Goal: Information Seeking & Learning: Learn about a topic

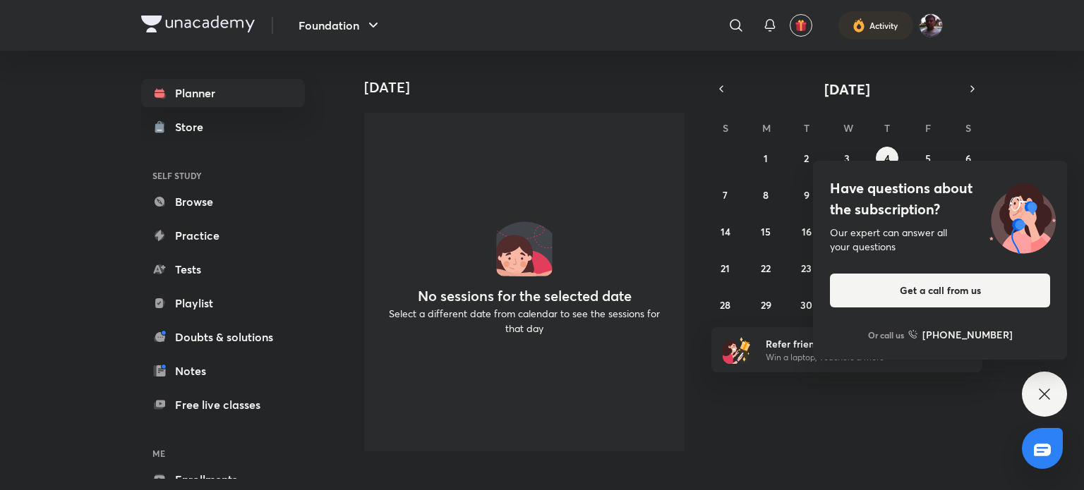
click at [1058, 388] on div "Have questions about the subscription? Our expert can answer all your questions…" at bounding box center [1044, 394] width 45 height 45
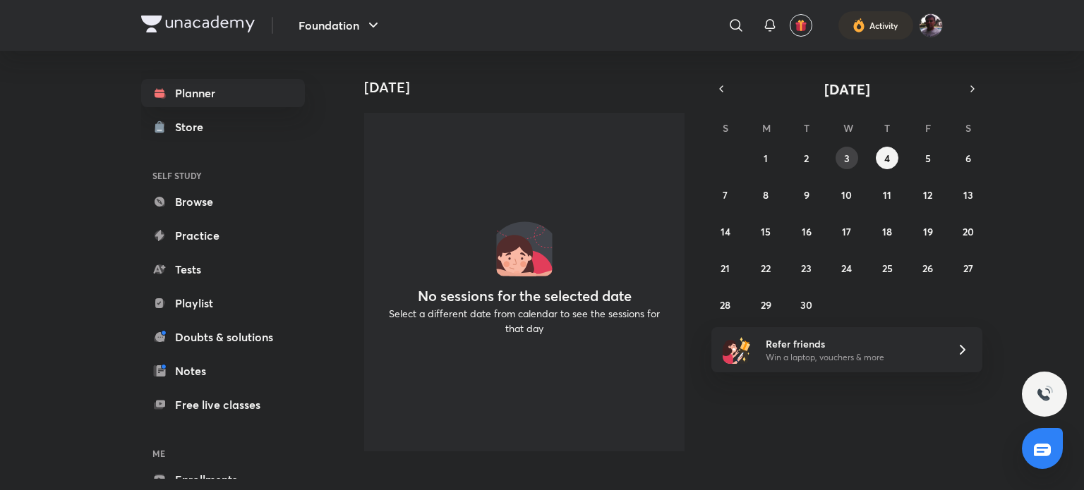
click at [837, 157] on button "3" at bounding box center [846, 158] width 23 height 23
click at [765, 160] on abbr "1" at bounding box center [765, 158] width 4 height 13
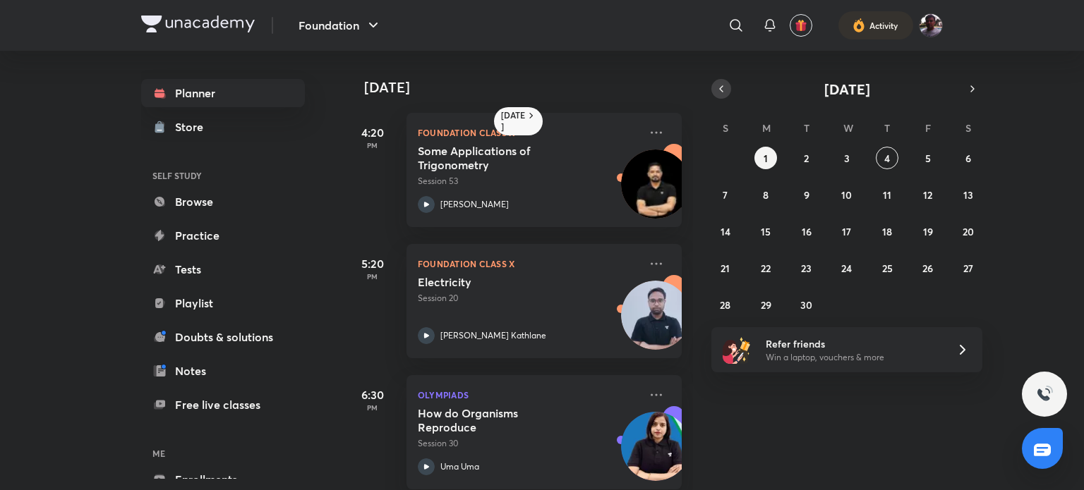
click at [722, 87] on icon "button" at bounding box center [720, 89] width 11 height 13
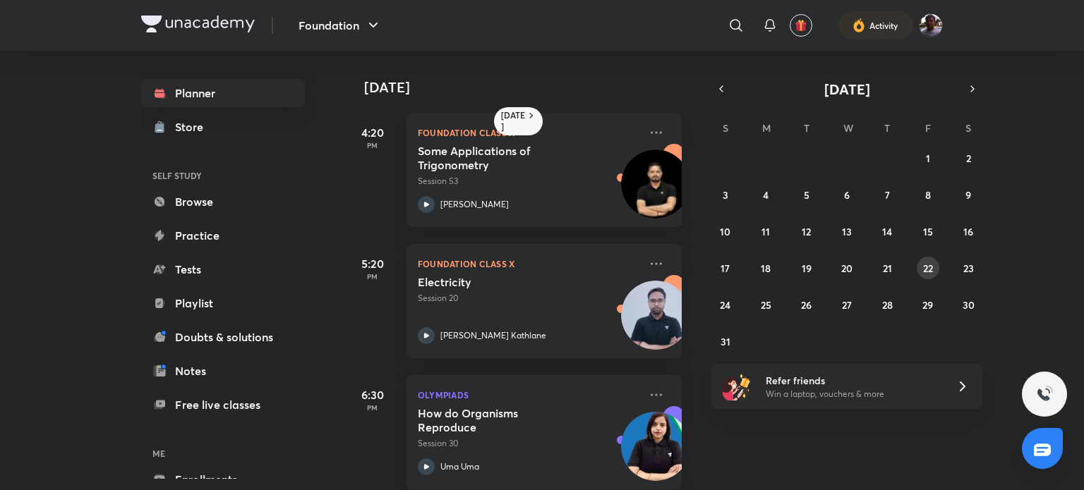
click at [931, 266] on abbr "22" at bounding box center [928, 268] width 10 height 13
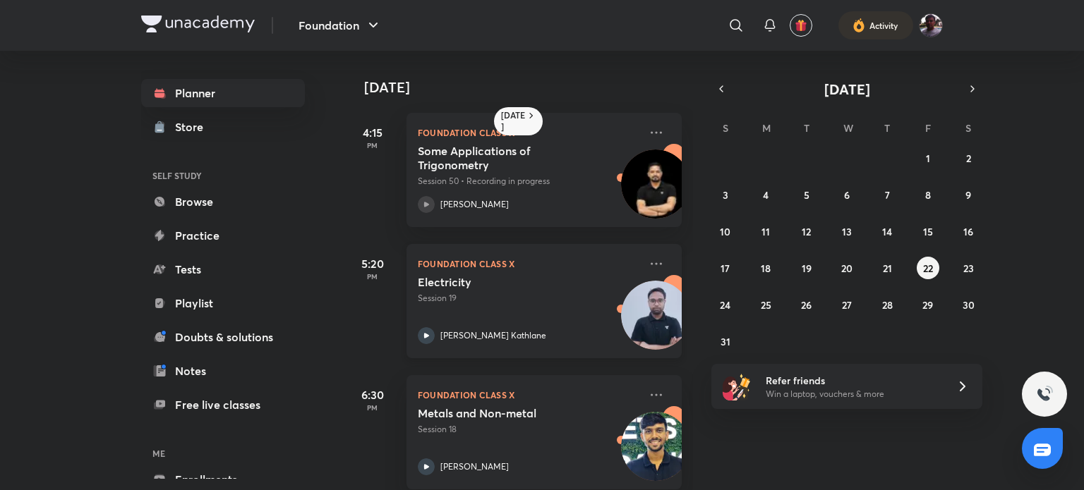
click at [547, 304] on p "Session 19" at bounding box center [529, 298] width 222 height 13
click at [460, 433] on p "Session 18" at bounding box center [529, 429] width 222 height 13
click at [758, 309] on button "25" at bounding box center [765, 305] width 23 height 23
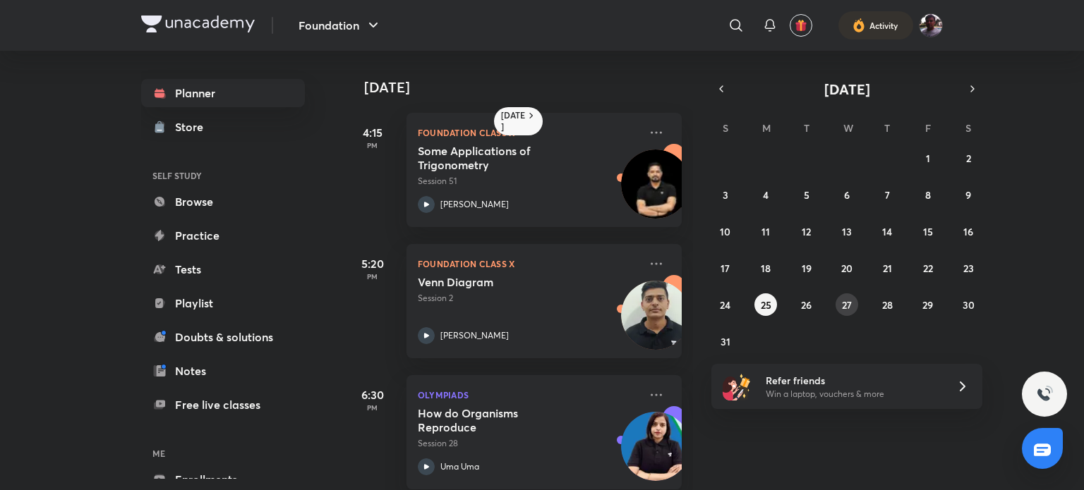
click at [847, 302] on abbr "27" at bounding box center [847, 304] width 10 height 13
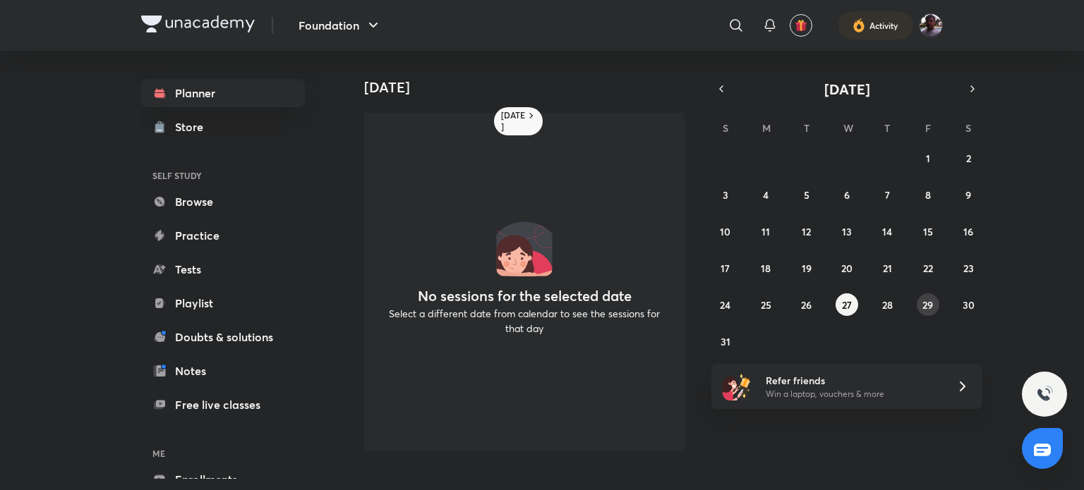
click at [928, 304] on abbr "29" at bounding box center [927, 304] width 11 height 13
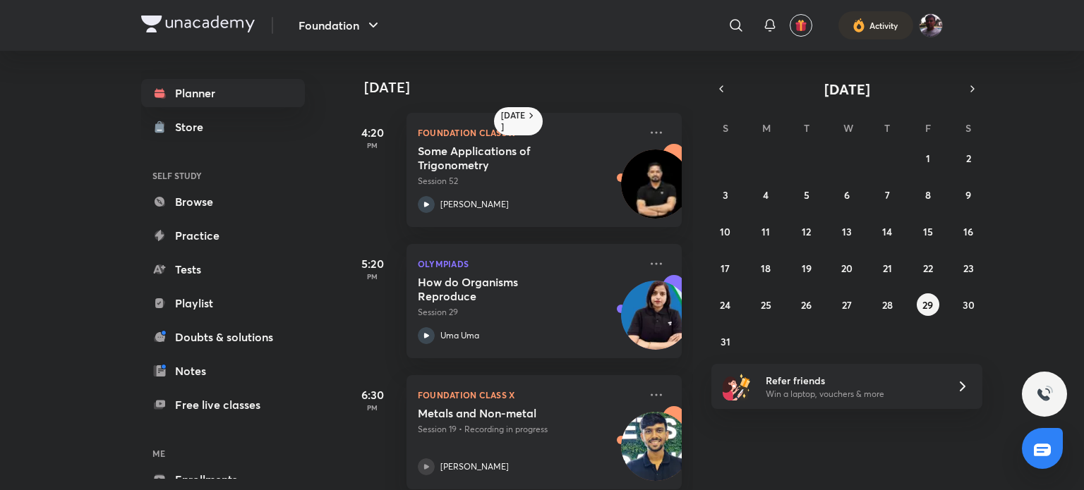
click at [632, 415] on img at bounding box center [655, 446] width 69 height 69
click at [605, 444] on div "Metals and Non-metal Session 19 • Recording in progress [PERSON_NAME]" at bounding box center [529, 440] width 222 height 69
click at [468, 451] on div "Metals and Non-metal Session 19 • Recording in progress [PERSON_NAME]" at bounding box center [529, 440] width 222 height 69
click at [429, 463] on icon at bounding box center [426, 467] width 17 height 17
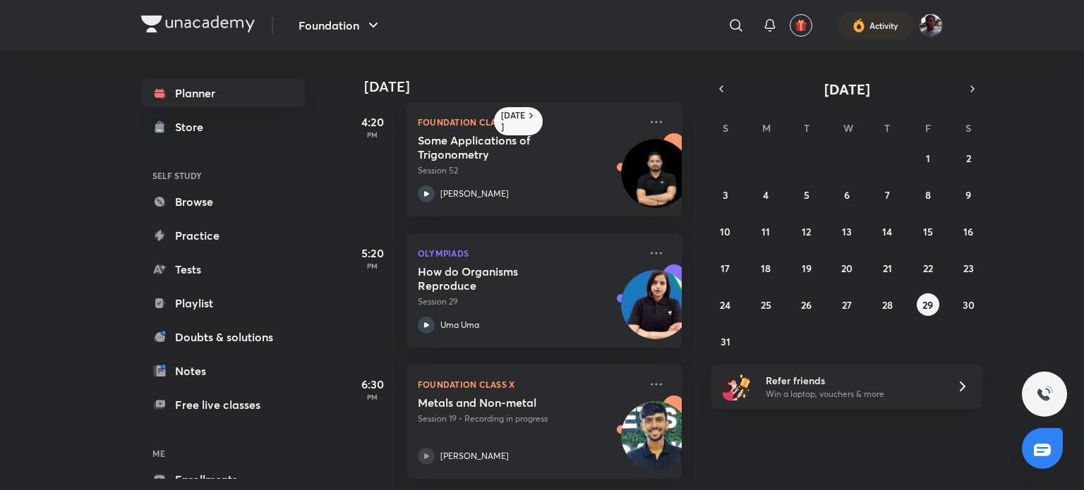
click at [446, 450] on p "[PERSON_NAME]" at bounding box center [474, 456] width 68 height 13
click at [430, 448] on div at bounding box center [426, 456] width 17 height 17
click at [430, 448] on icon at bounding box center [426, 456] width 17 height 17
click at [431, 448] on icon at bounding box center [426, 456] width 17 height 17
click at [432, 448] on div at bounding box center [426, 456] width 17 height 17
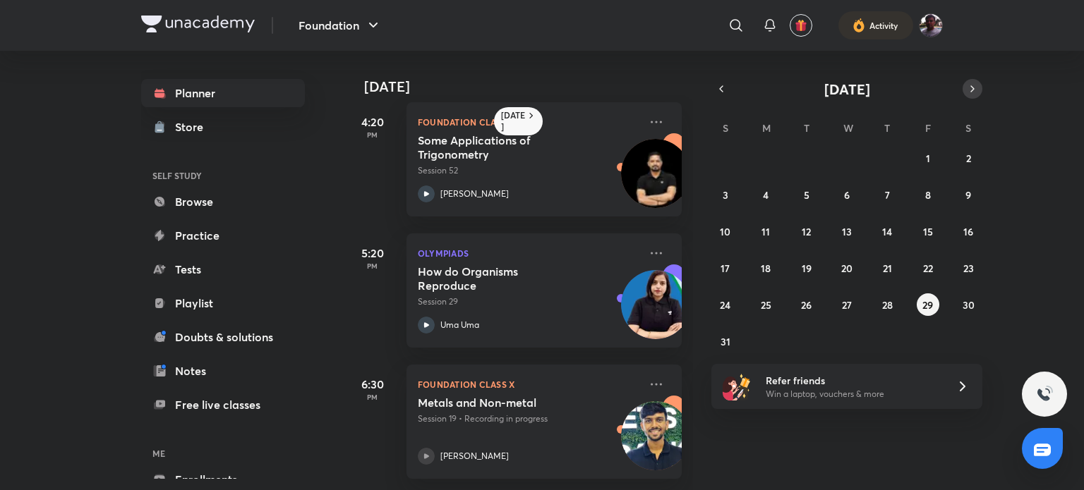
click at [974, 90] on icon "button" at bounding box center [972, 89] width 11 height 13
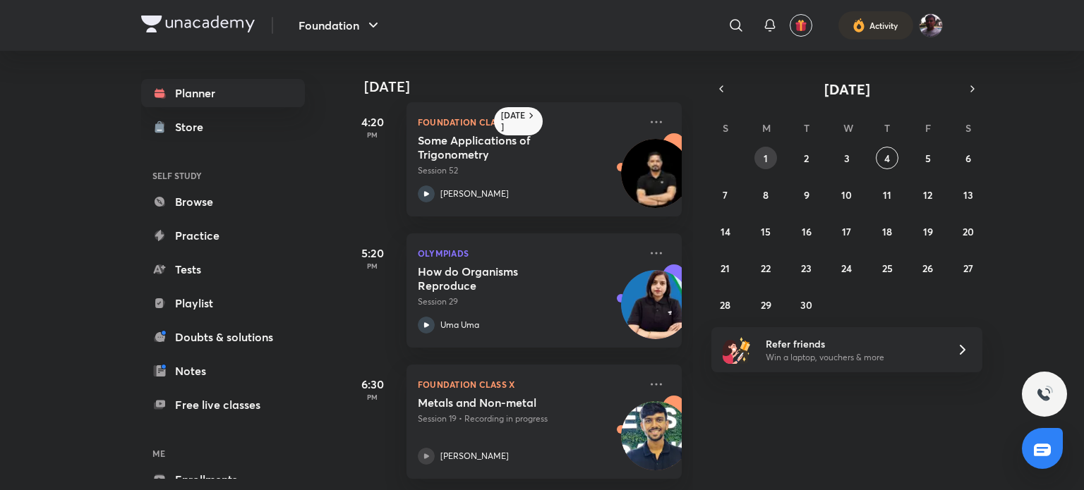
click at [765, 157] on abbr "1" at bounding box center [765, 158] width 4 height 13
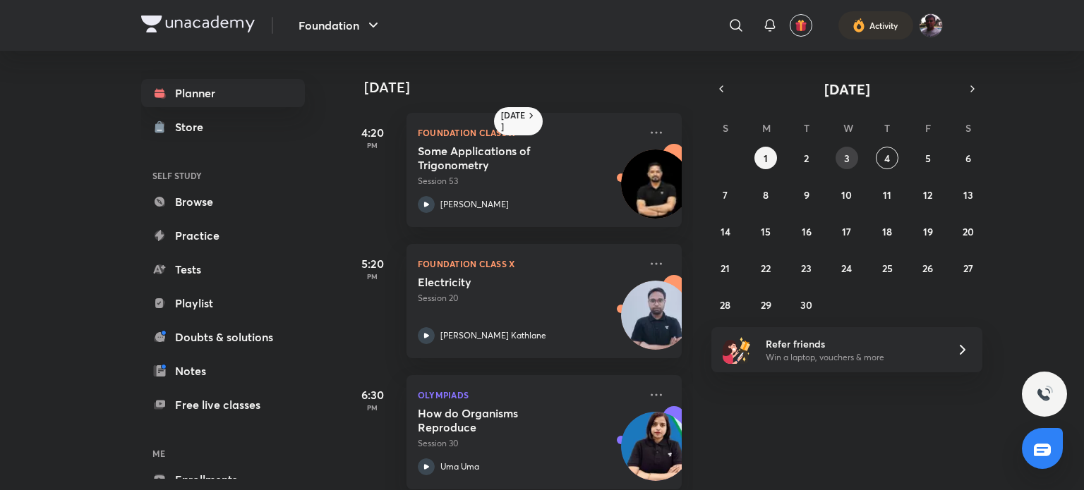
click at [854, 167] on button "3" at bounding box center [846, 158] width 23 height 23
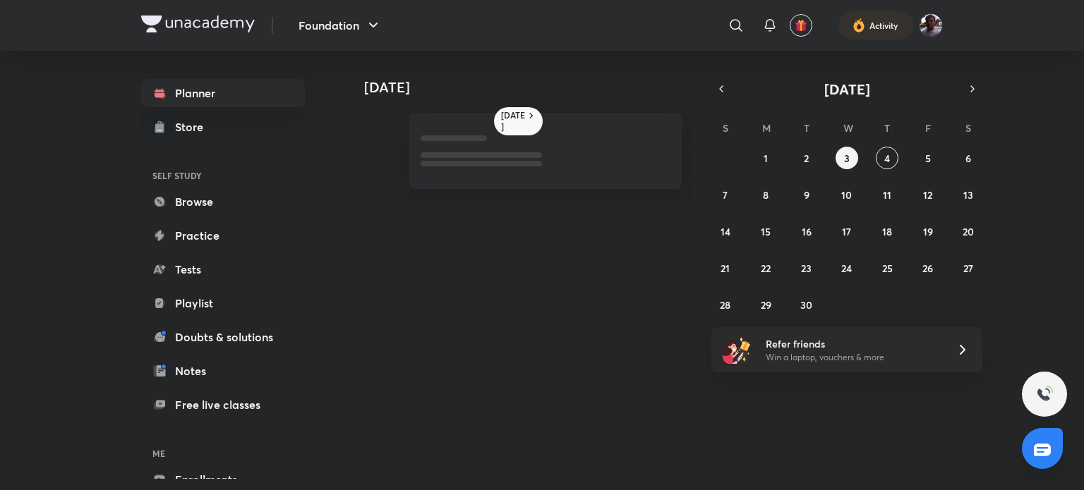
click at [714, 100] on div "[DATE] S M T W T F S 31 1 2 3 4 5 6 7 8 9 10 11 12 13 14 15 16 17 18 19 20 21 2…" at bounding box center [846, 197] width 271 height 237
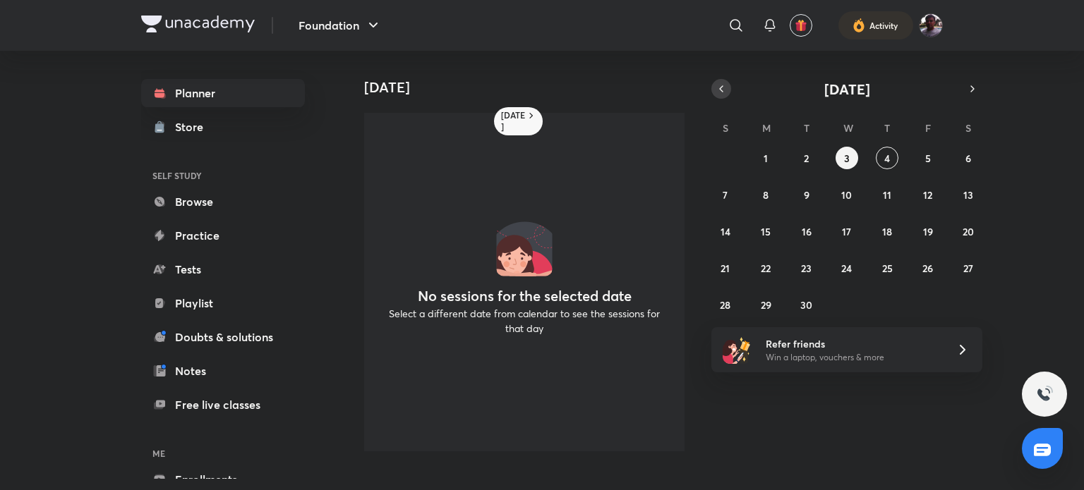
click at [720, 88] on icon "button" at bounding box center [720, 89] width 11 height 13
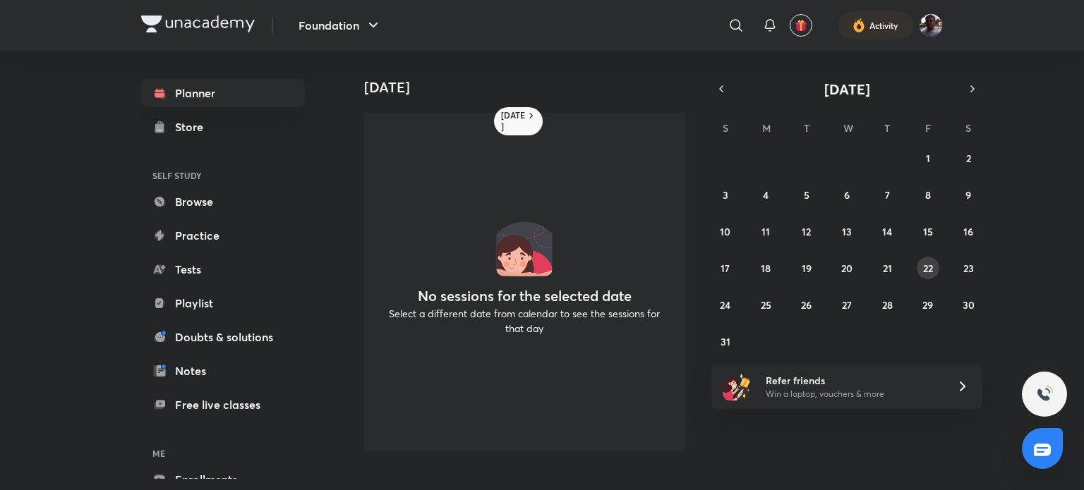
click at [931, 276] on button "22" at bounding box center [927, 268] width 23 height 23
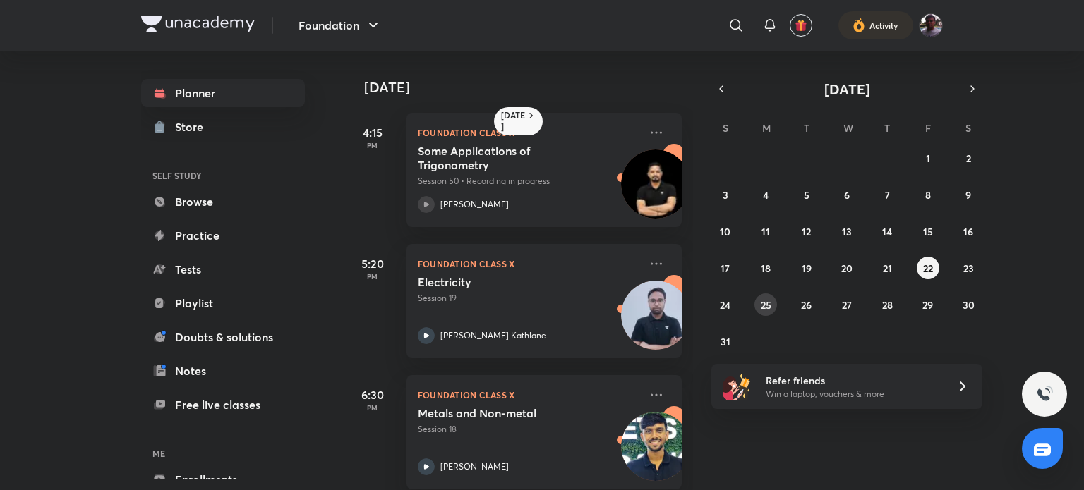
click at [770, 308] on abbr "25" at bounding box center [766, 304] width 11 height 13
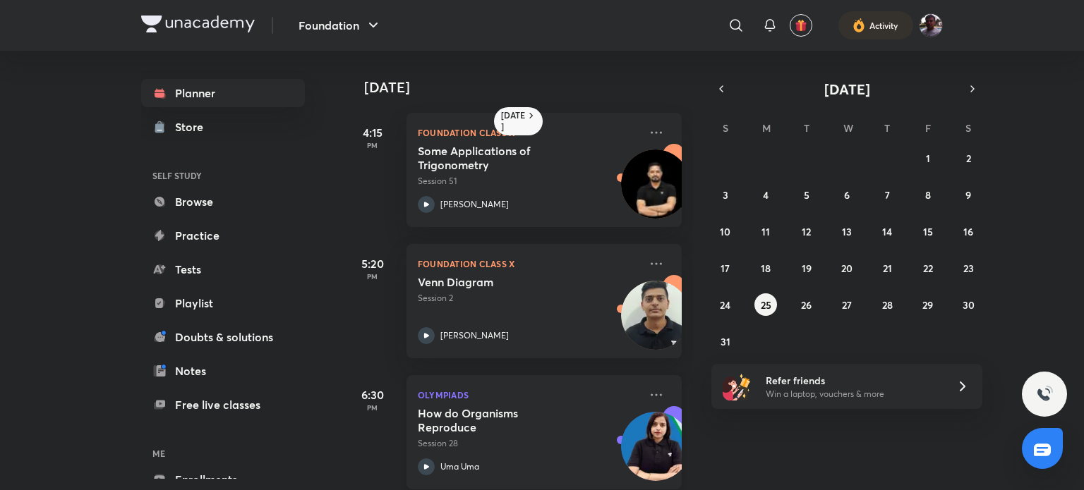
click at [588, 435] on div "How do Organisms Reproduce Session 28" at bounding box center [529, 428] width 222 height 44
click at [463, 401] on p "Olympiads" at bounding box center [529, 395] width 222 height 17
